Goal: Transaction & Acquisition: Subscribe to service/newsletter

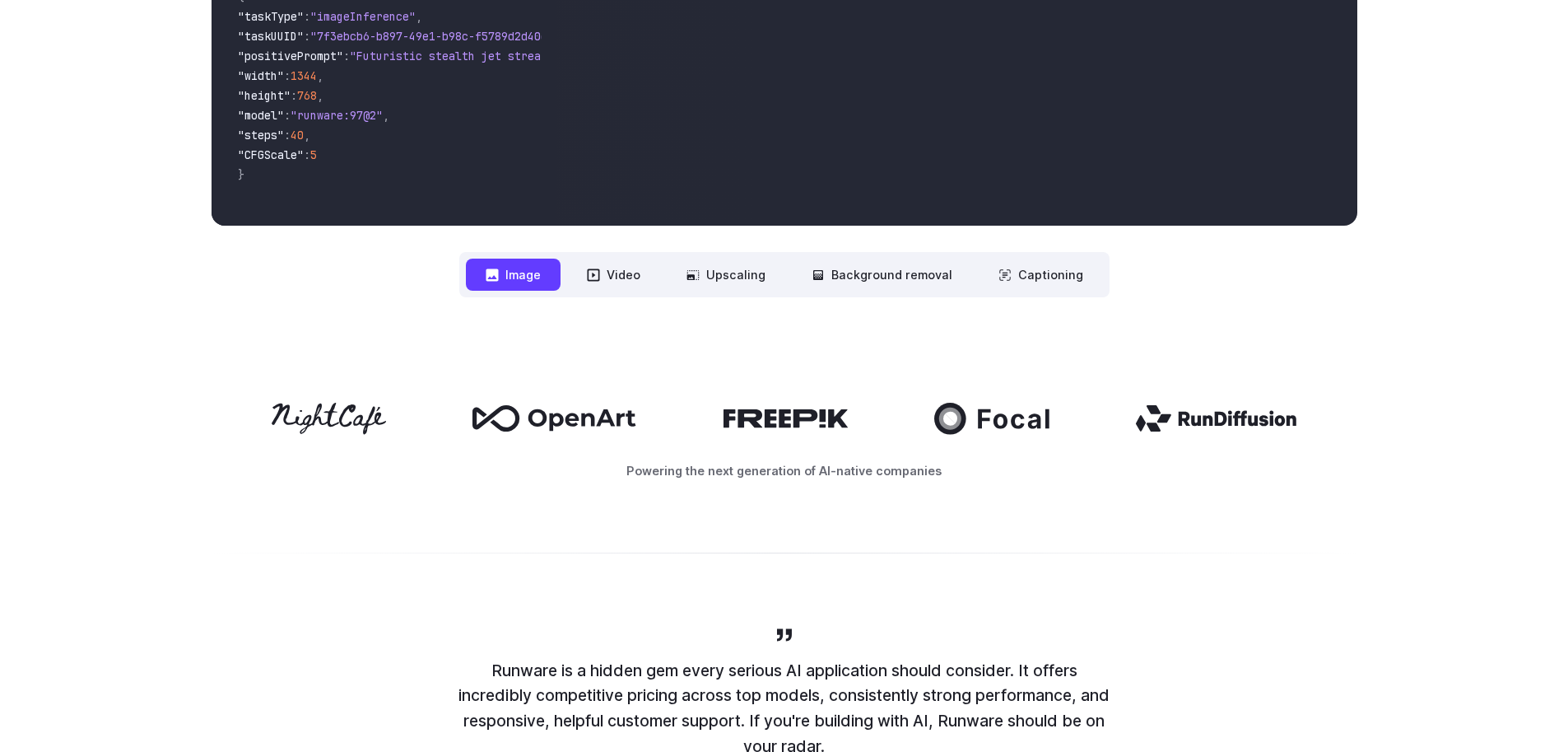
scroll to position [329, 0]
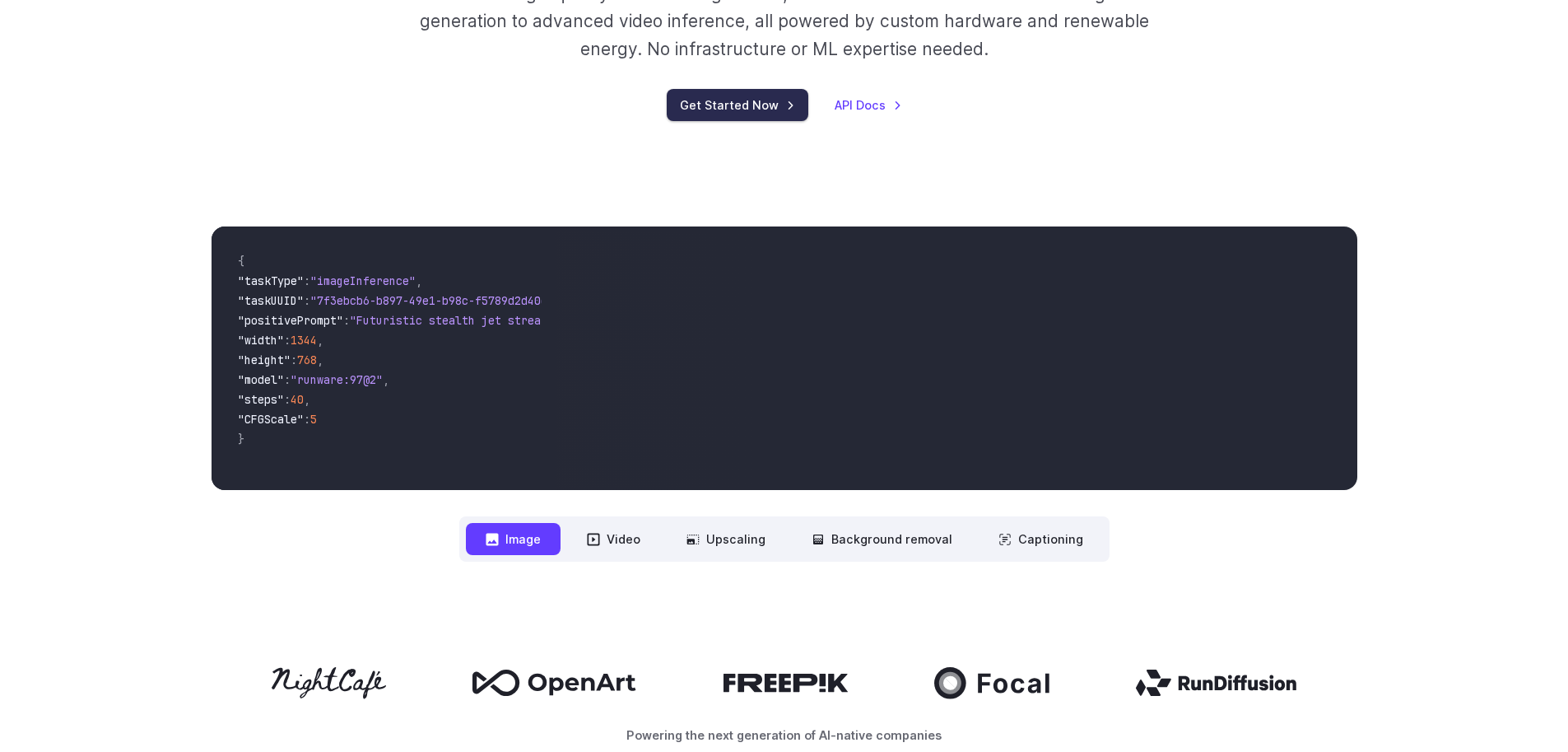
click at [706, 101] on link "Get Started Now" at bounding box center [737, 104] width 141 height 32
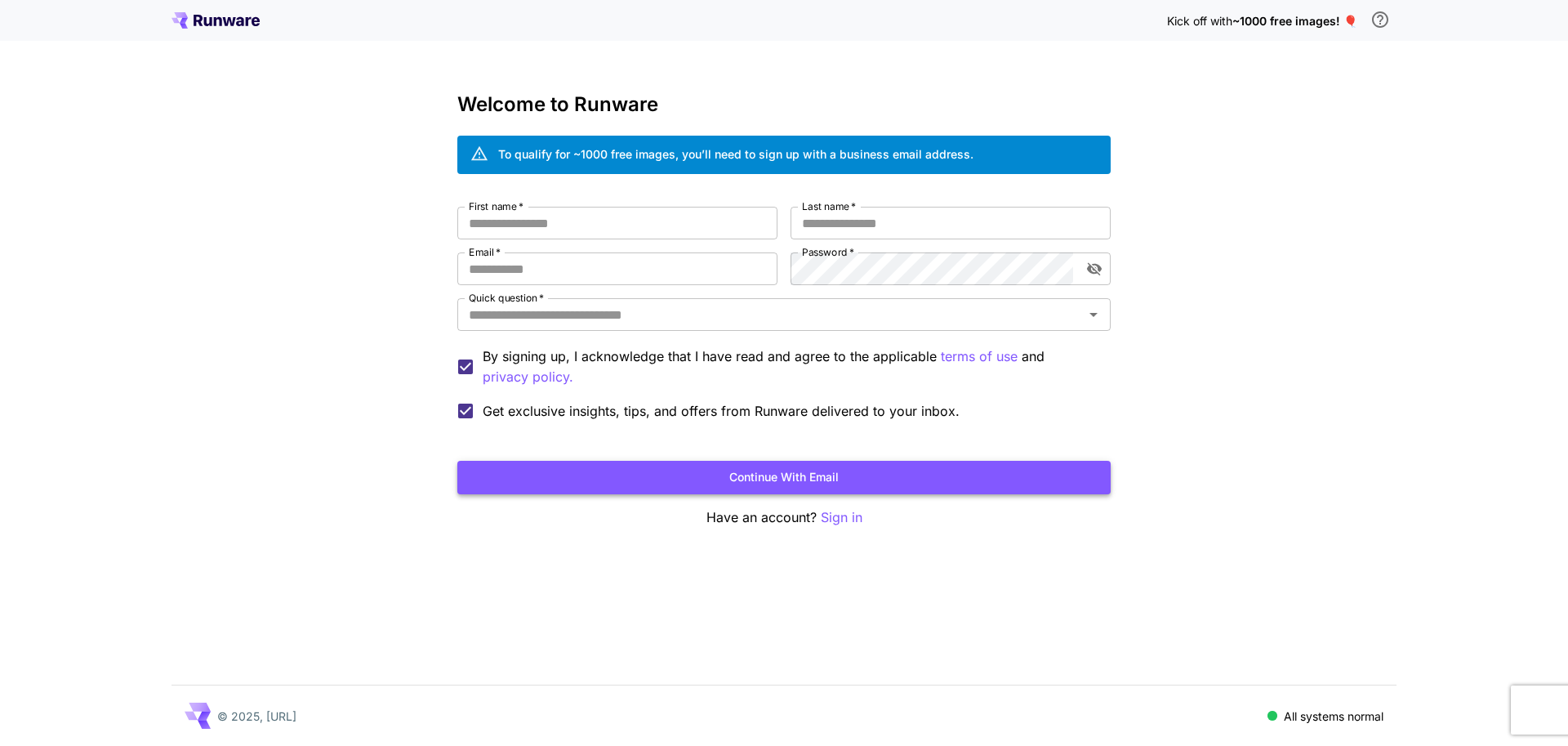
click at [766, 476] on button "Continue with email" at bounding box center [784, 477] width 653 height 33
click at [209, 14] on icon at bounding box center [216, 21] width 88 height 16
